Goal: Task Accomplishment & Management: Complete application form

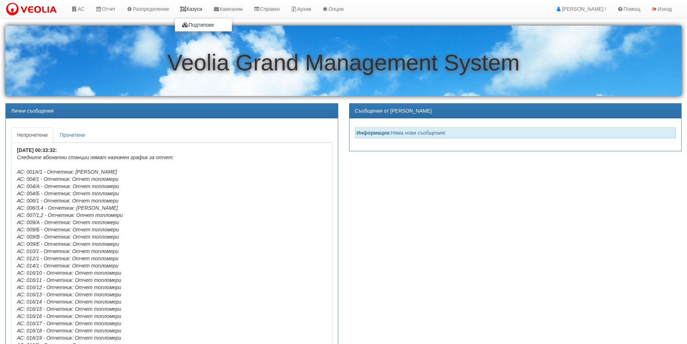
click at [194, 8] on link "Казуси" at bounding box center [191, 9] width 33 height 18
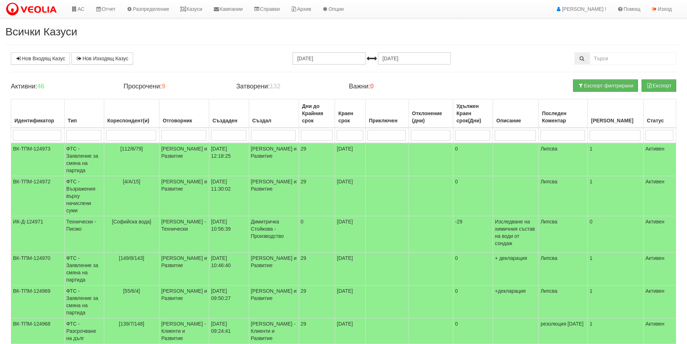
click at [173, 133] on input "search" at bounding box center [183, 135] width 45 height 11
type input "[PERSON_NAME]"
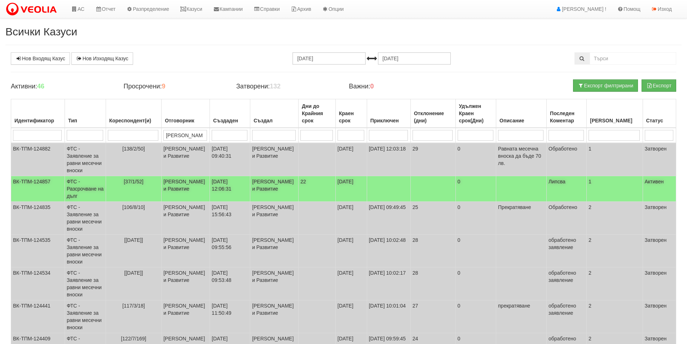
type input "[PERSON_NAME]"
click at [82, 187] on td "ФТС - Разсрочване на дълг" at bounding box center [85, 189] width 41 height 26
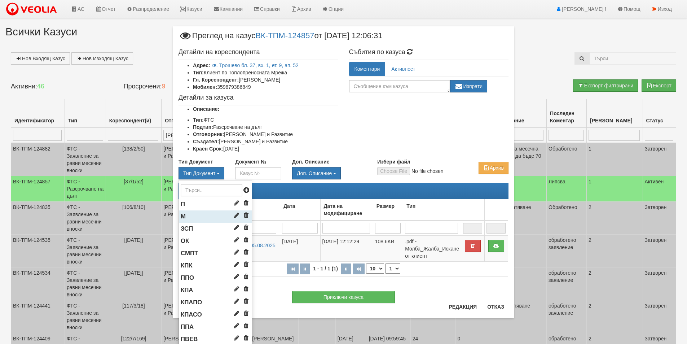
click at [188, 218] on li "М" at bounding box center [215, 216] width 73 height 12
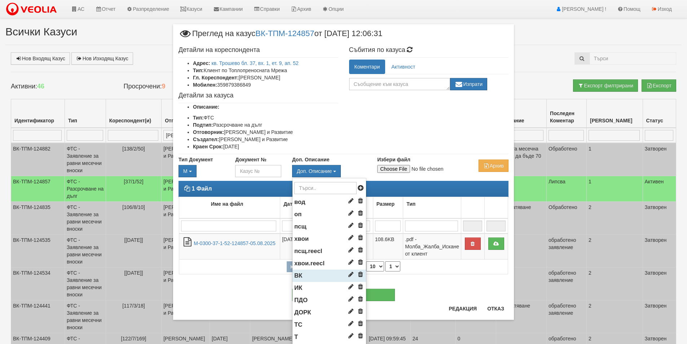
click at [302, 273] on li "ВК" at bounding box center [329, 275] width 74 height 12
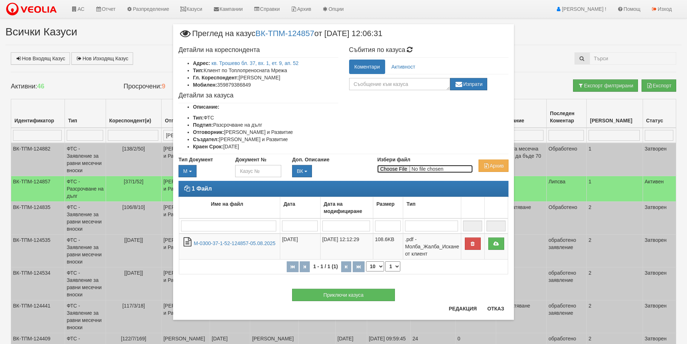
click at [399, 167] on input "Избери файл" at bounding box center [425, 169] width 96 height 8
type input "C:\fakepath\DOC476.pdf"
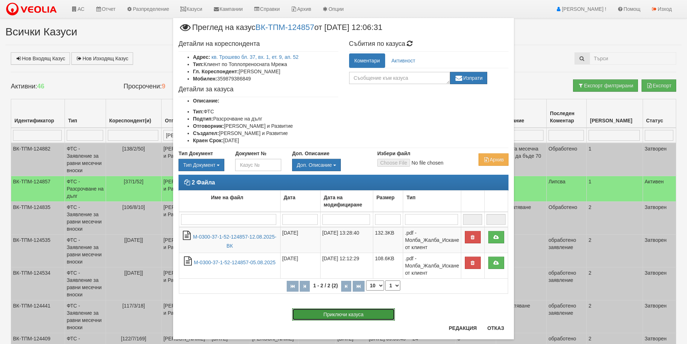
click at [329, 316] on button "Приключи казуса" at bounding box center [343, 314] width 103 height 12
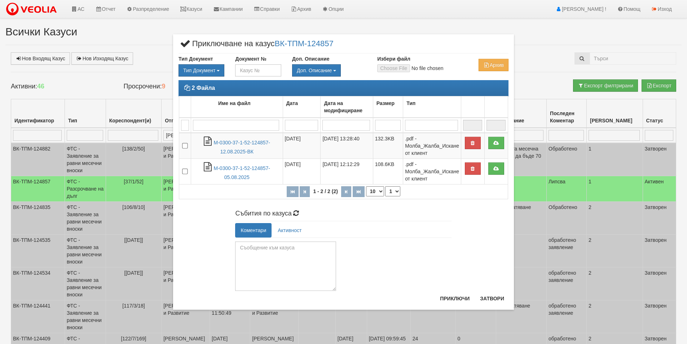
drag, startPoint x: 334, startPoint y: 272, endPoint x: 339, endPoint y: 309, distance: 37.6
click at [339, 309] on div "× Приключване на казус ВК-ТПМ-124857 Тип Документ Тип Документ П М ЗСП ОК СМПТ" at bounding box center [343, 172] width 687 height 344
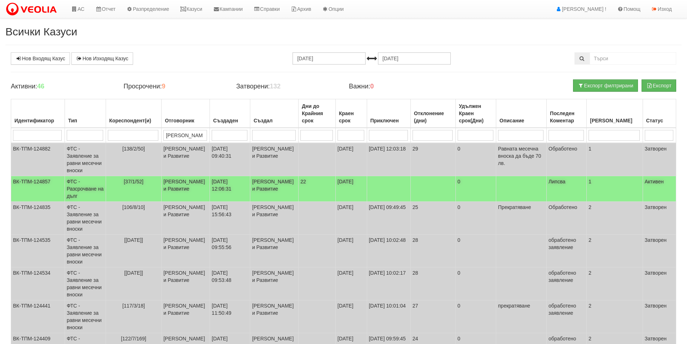
click at [137, 180] on span "[37/1/52]" at bounding box center [134, 182] width 20 height 6
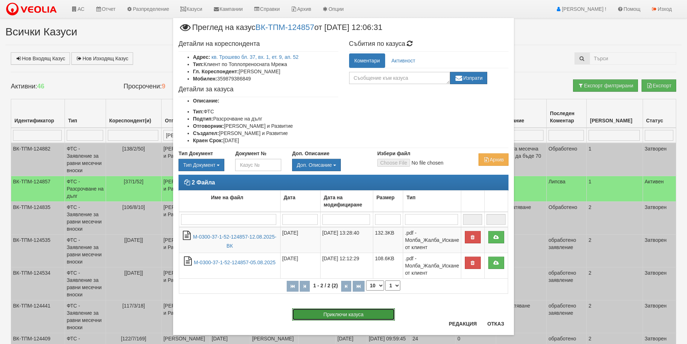
click at [347, 313] on button "Приключи казуса" at bounding box center [343, 314] width 103 height 12
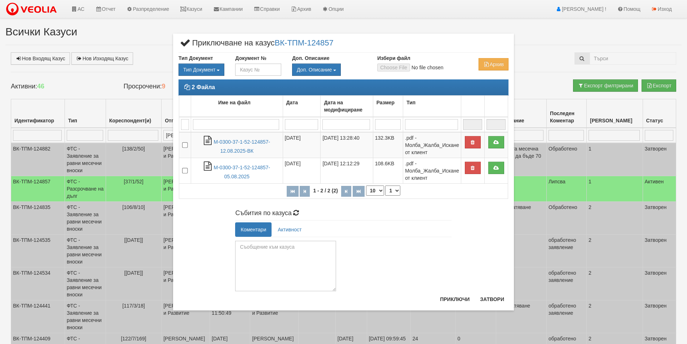
drag, startPoint x: 334, startPoint y: 271, endPoint x: 344, endPoint y: 309, distance: 39.4
click at [344, 309] on div "× Приключване на казус ВК-ТПМ-124857 Тип Документ Тип Документ П М ЗСП ОК СМПТ" at bounding box center [343, 172] width 341 height 276
click at [246, 253] on textarea at bounding box center [285, 266] width 101 height 50
type textarea "Платена сума еднократно на [DATE]. Изготвено сторно лихви."
click at [459, 299] on button "Приключи" at bounding box center [455, 299] width 38 height 12
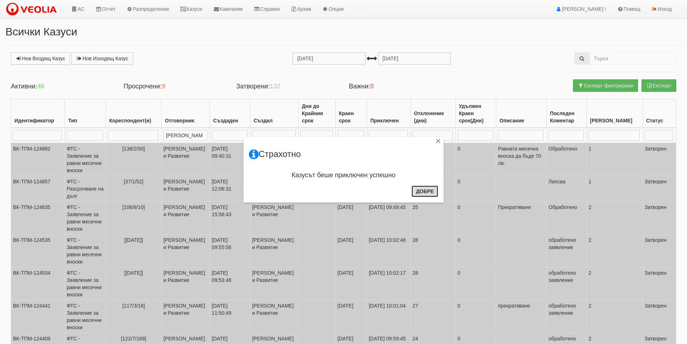
click at [428, 191] on button "Добре" at bounding box center [424, 191] width 27 height 12
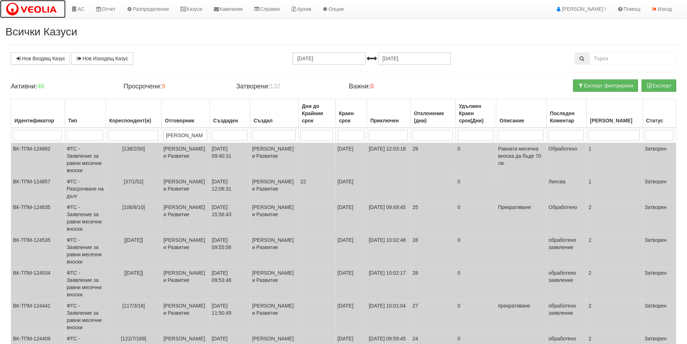
click at [22, 7] on img at bounding box center [32, 9] width 55 height 15
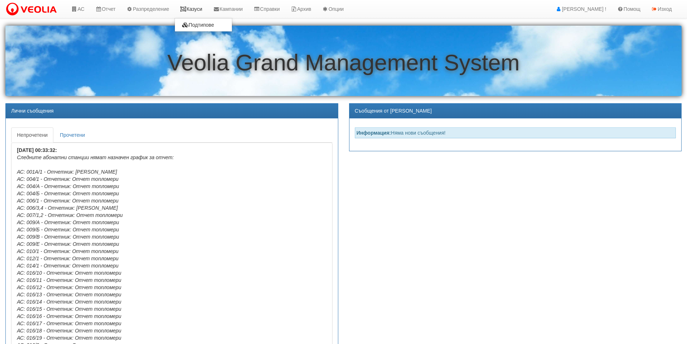
click at [196, 9] on link "Казуси" at bounding box center [191, 9] width 33 height 18
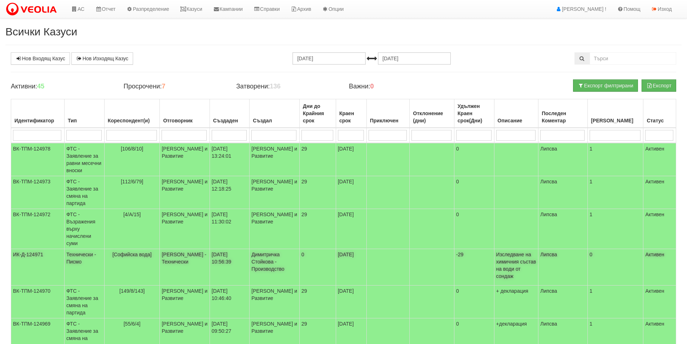
click at [81, 249] on td "Технически - Писмо" at bounding box center [84, 267] width 40 height 36
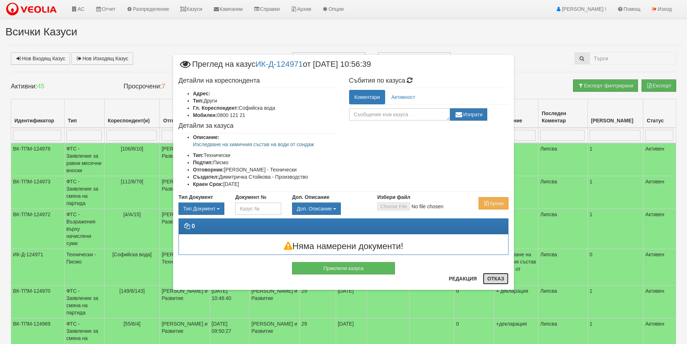
click at [493, 279] on button "Отказ" at bounding box center [496, 279] width 26 height 12
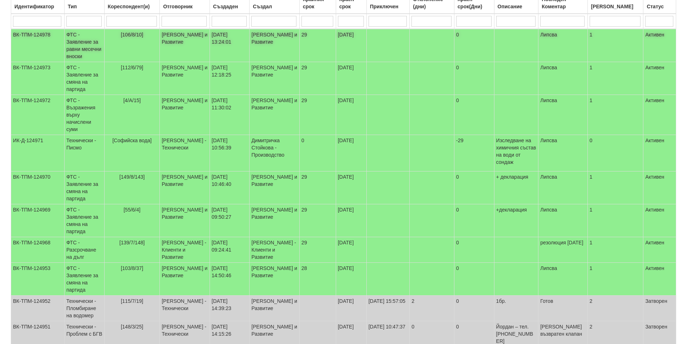
scroll to position [116, 0]
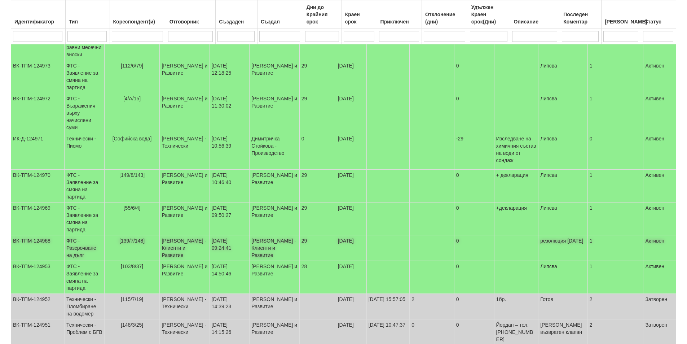
click at [83, 235] on td "ФТС - Разсрочване на дълг" at bounding box center [84, 248] width 40 height 26
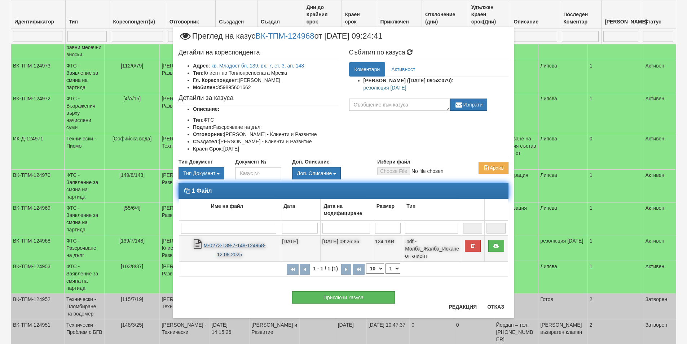
click at [229, 243] on link "М-0273-139-7-148-124968-12.08.2025" at bounding box center [235, 249] width 62 height 15
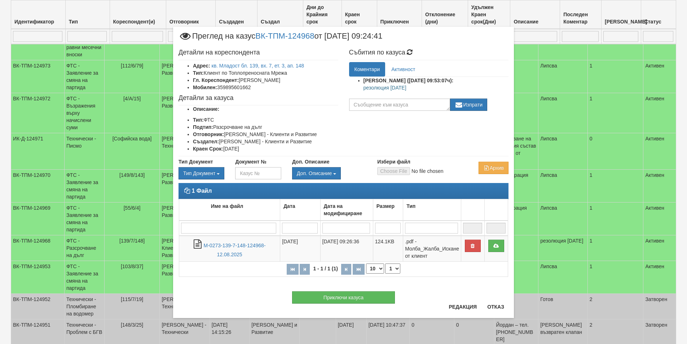
click at [70, 206] on div "× Преглед на казус ВК-ТПМ-124968 от 12/08/2025 09:24:41 Детайли на кореспондент…" at bounding box center [343, 172] width 687 height 344
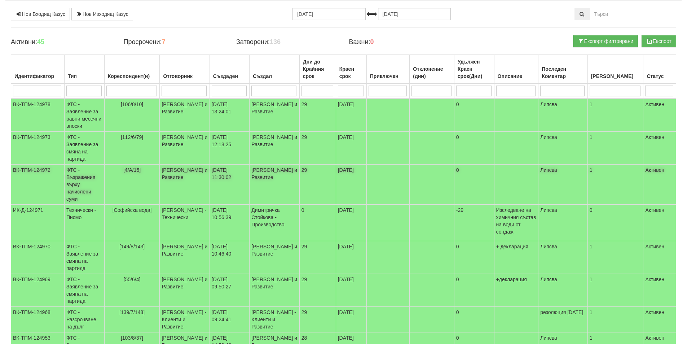
scroll to position [44, 0]
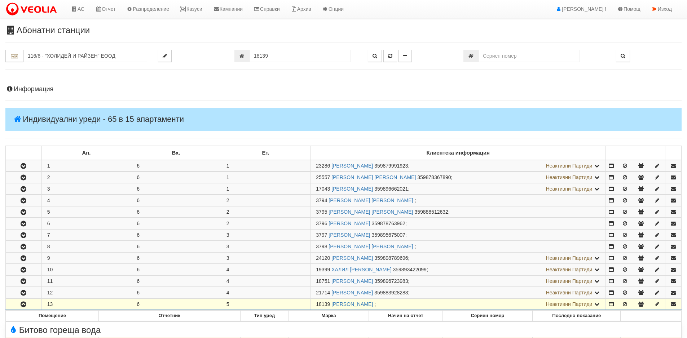
scroll to position [171, 0]
